Goal: Communication & Community: Answer question/provide support

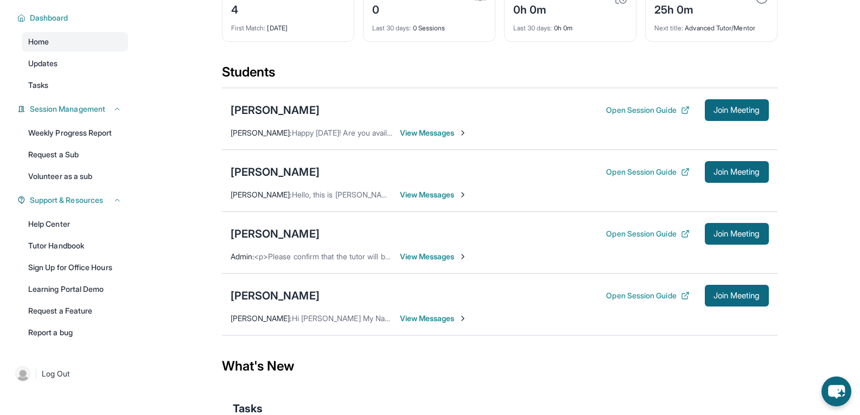
scroll to position [73, 0]
click at [456, 262] on span "View Messages" at bounding box center [434, 256] width 68 height 11
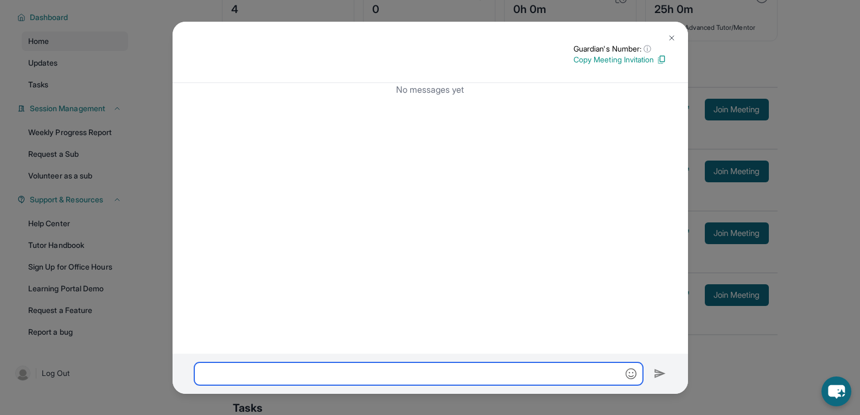
click at [376, 380] on input "text" at bounding box center [418, 373] width 449 height 23
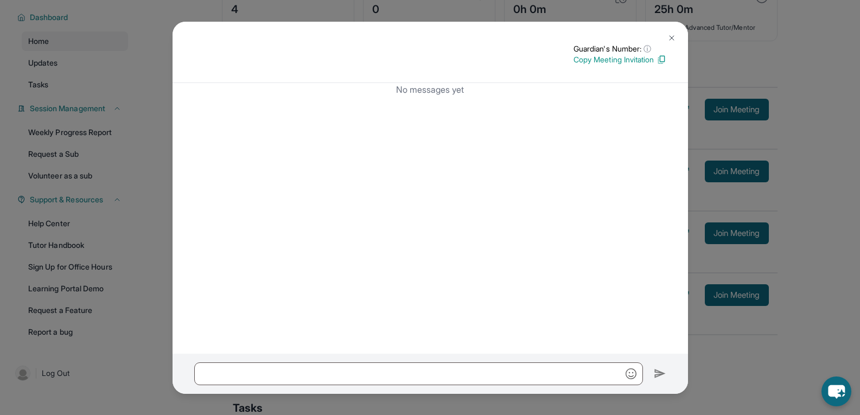
click at [671, 34] on img at bounding box center [671, 38] width 9 height 9
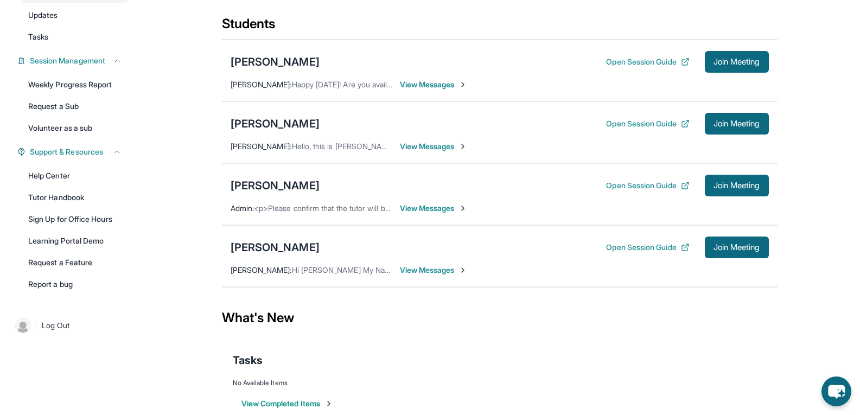
scroll to position [120, 0]
click at [432, 152] on span "View Messages" at bounding box center [434, 147] width 68 height 11
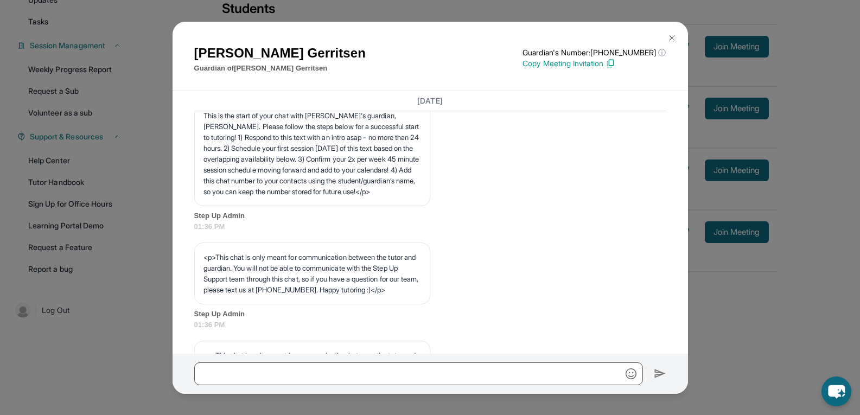
scroll to position [170, 0]
click at [672, 34] on img at bounding box center [671, 38] width 9 height 9
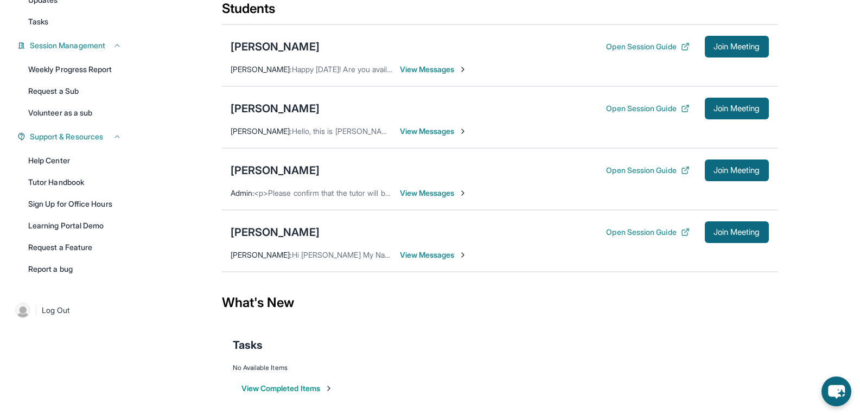
click at [435, 199] on span "View Messages" at bounding box center [434, 193] width 68 height 11
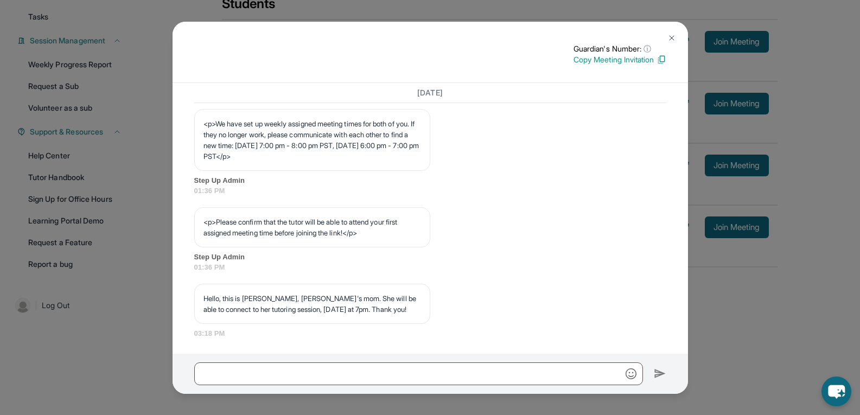
scroll to position [626, 0]
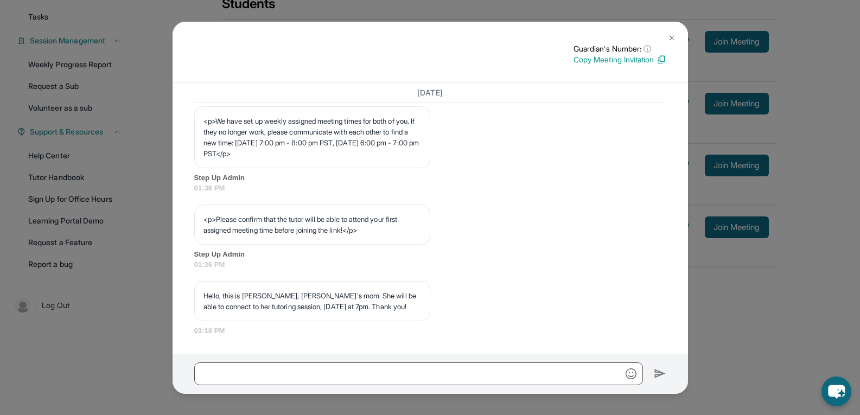
click at [669, 35] on img at bounding box center [671, 38] width 9 height 9
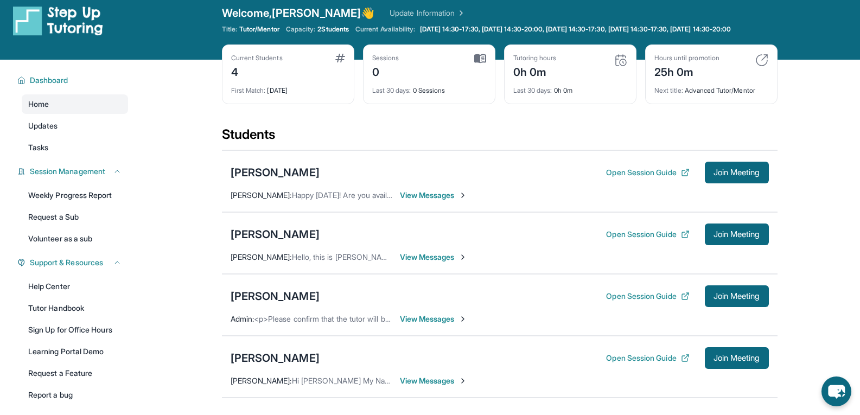
scroll to position [9, 0]
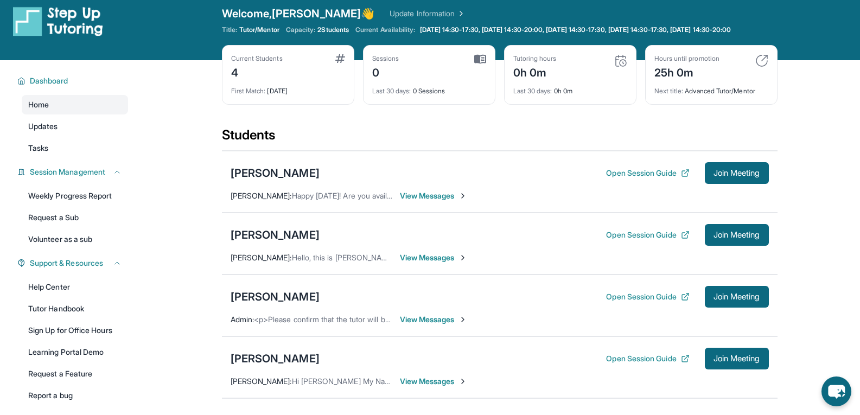
click at [434, 325] on span "View Messages" at bounding box center [434, 319] width 68 height 11
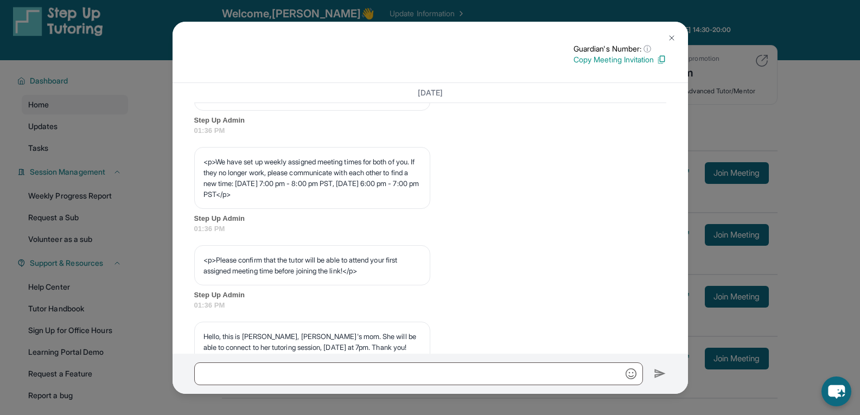
scroll to position [626, 0]
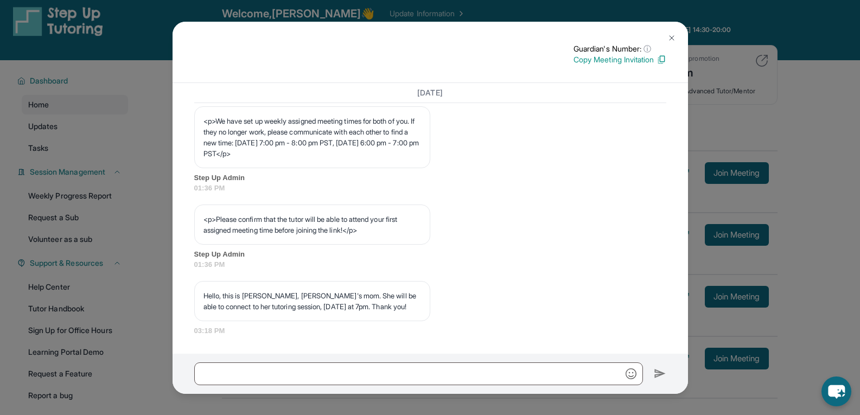
click at [670, 39] on img at bounding box center [671, 38] width 9 height 9
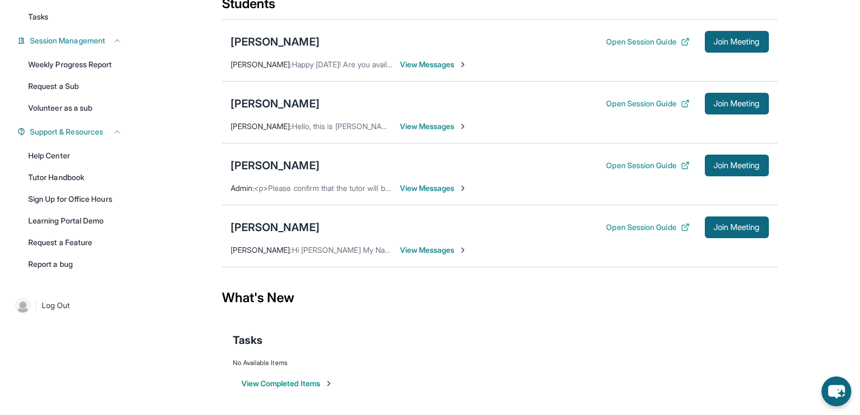
scroll to position [132, 0]
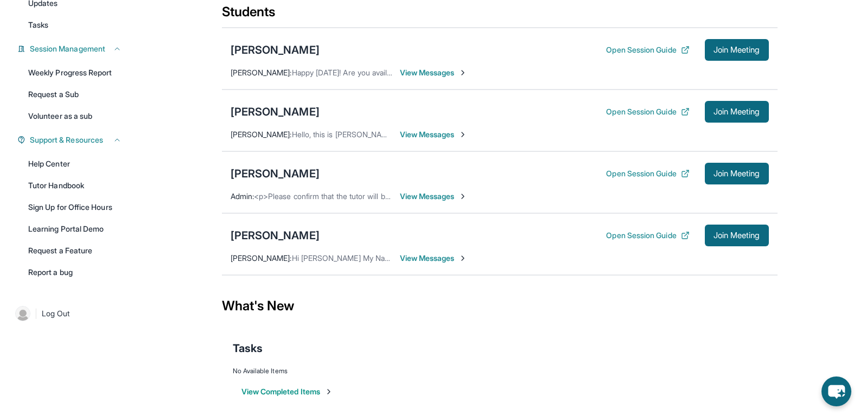
click at [440, 202] on span "View Messages" at bounding box center [434, 196] width 68 height 11
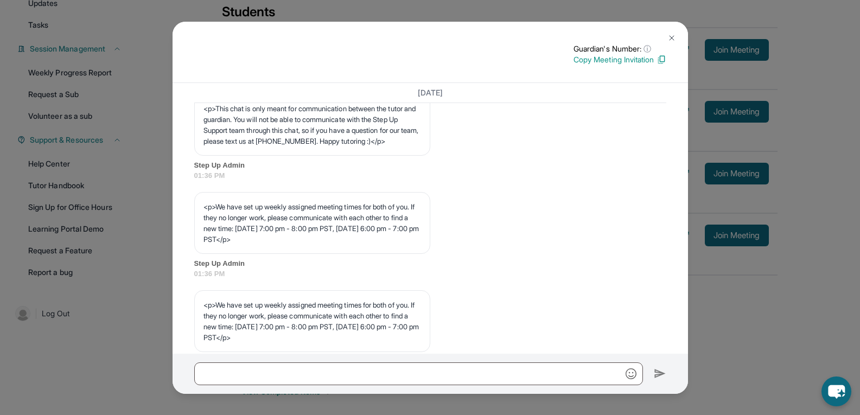
scroll to position [597, 0]
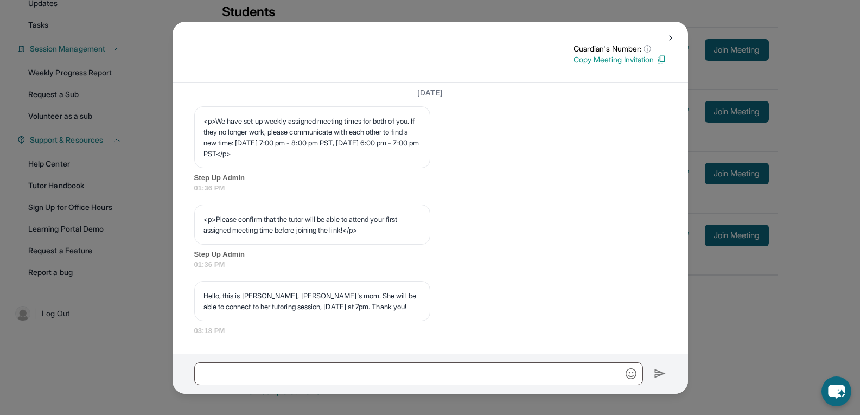
click at [668, 39] on img at bounding box center [671, 38] width 9 height 9
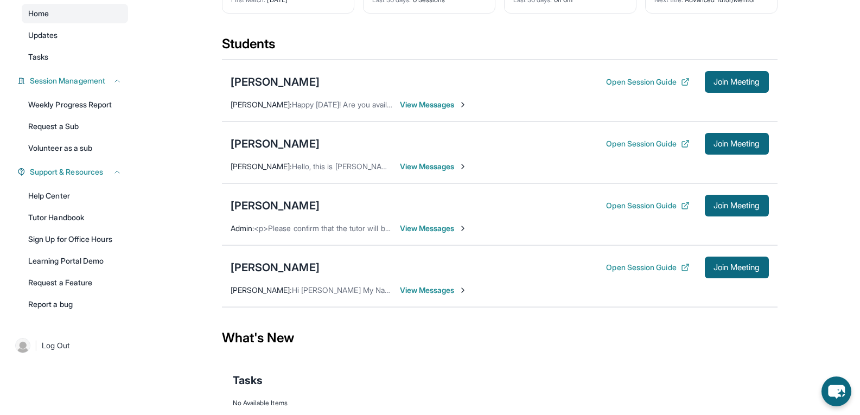
scroll to position [101, 0]
click at [430, 295] on span "View Messages" at bounding box center [434, 289] width 68 height 11
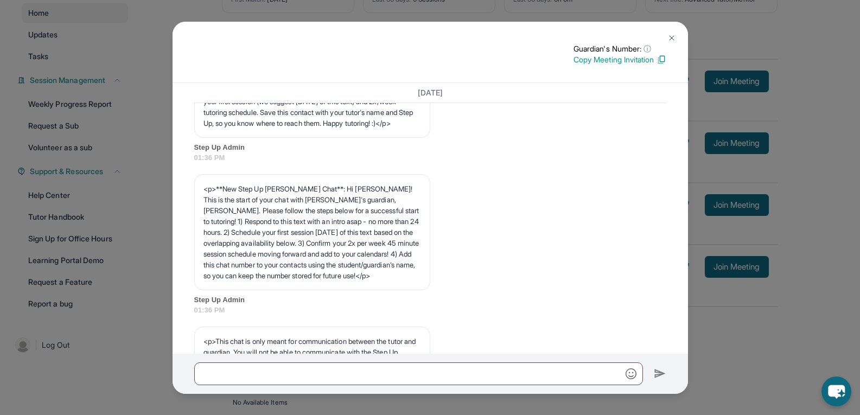
scroll to position [79, 0]
click at [670, 41] on img at bounding box center [671, 38] width 9 height 9
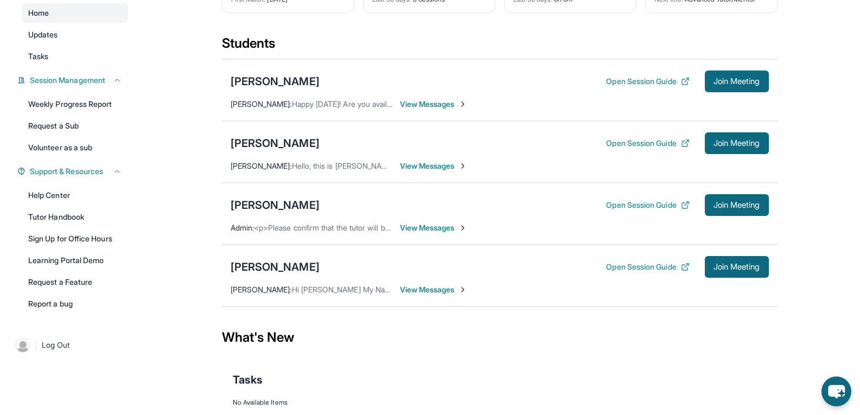
scroll to position [0, 0]
